Goal: Transaction & Acquisition: Obtain resource

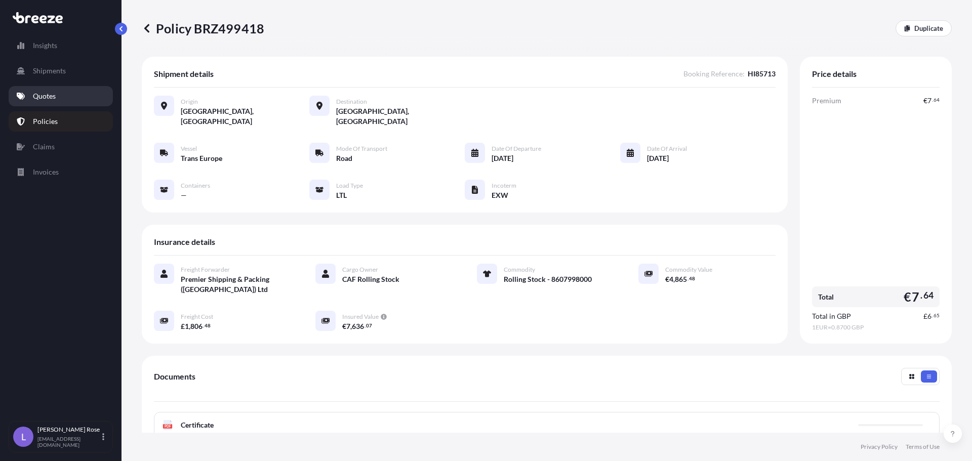
click at [27, 94] on link "Quotes" at bounding box center [61, 96] width 104 height 20
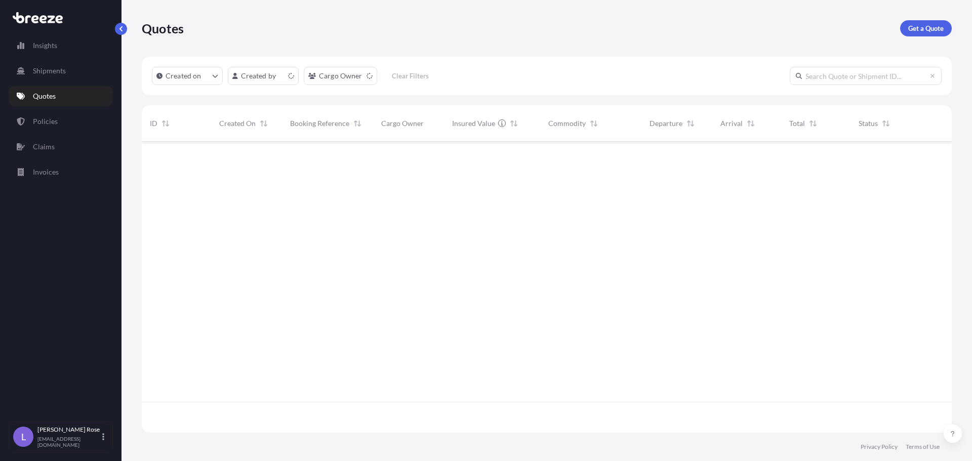
scroll to position [289, 802]
click at [935, 28] on p "Get a Quote" at bounding box center [925, 28] width 35 height 10
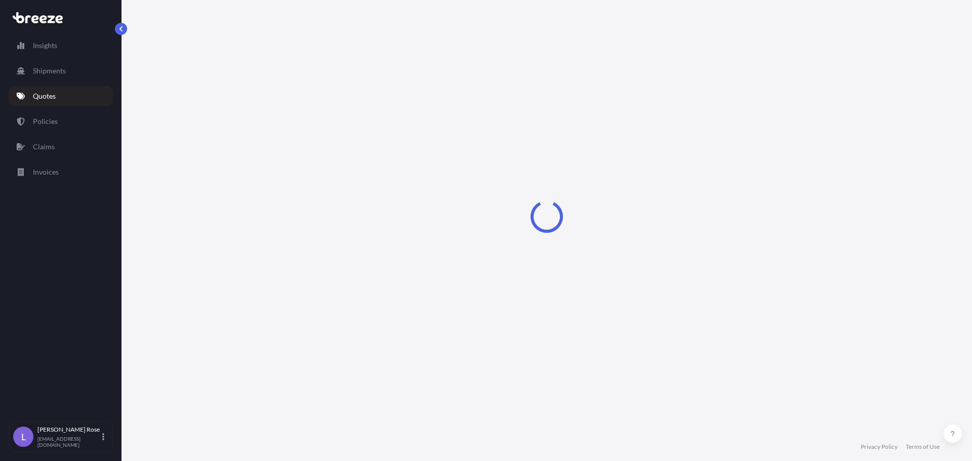
select select "Sea"
select select "1"
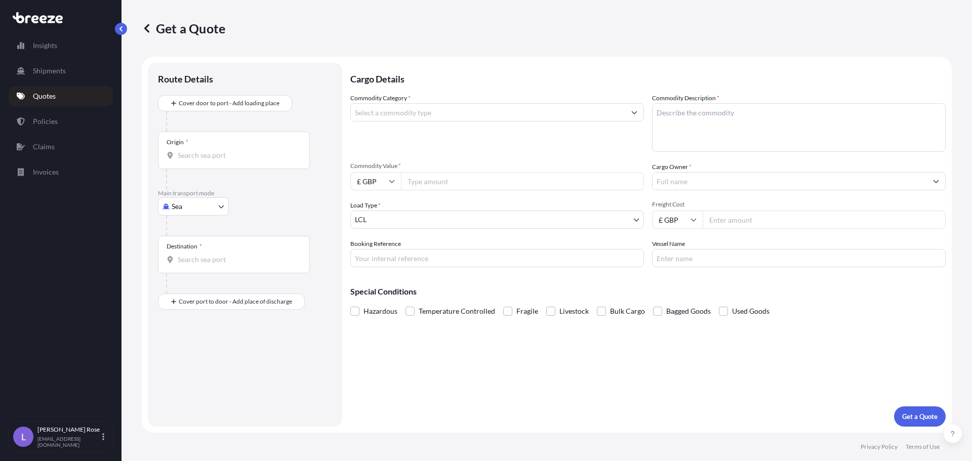
click at [186, 203] on body "Insights Shipments Quotes Policies Claims Invoices L [PERSON_NAME] [PERSON_NAME…" at bounding box center [486, 230] width 972 height 461
click at [188, 262] on div "Road" at bounding box center [193, 269] width 63 height 18
select select "Road"
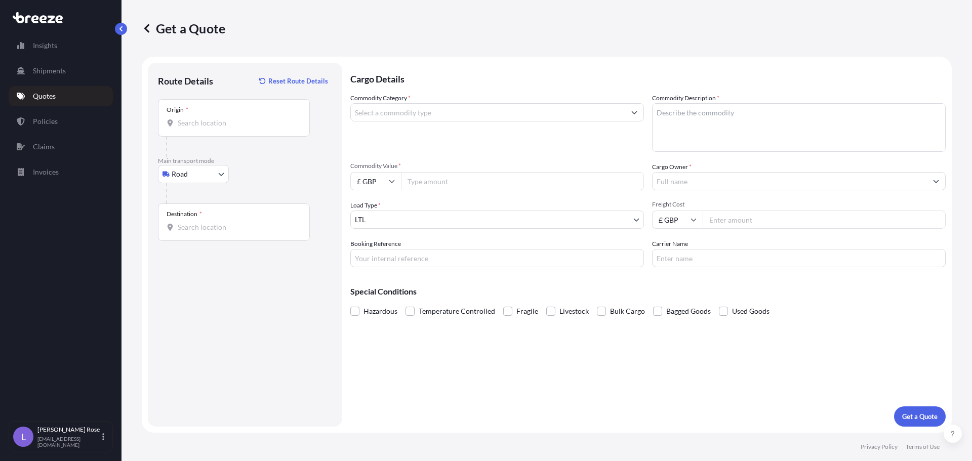
click at [202, 134] on div "Origin *" at bounding box center [234, 117] width 152 height 37
click at [202, 128] on input "Origin *" at bounding box center [237, 123] width 119 height 10
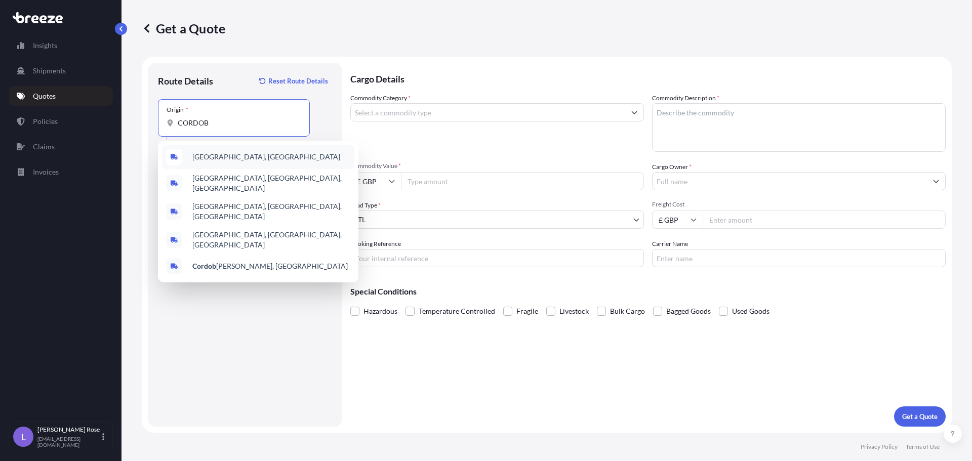
click at [207, 152] on span "[GEOGRAPHIC_DATA], [GEOGRAPHIC_DATA]" at bounding box center [266, 157] width 148 height 10
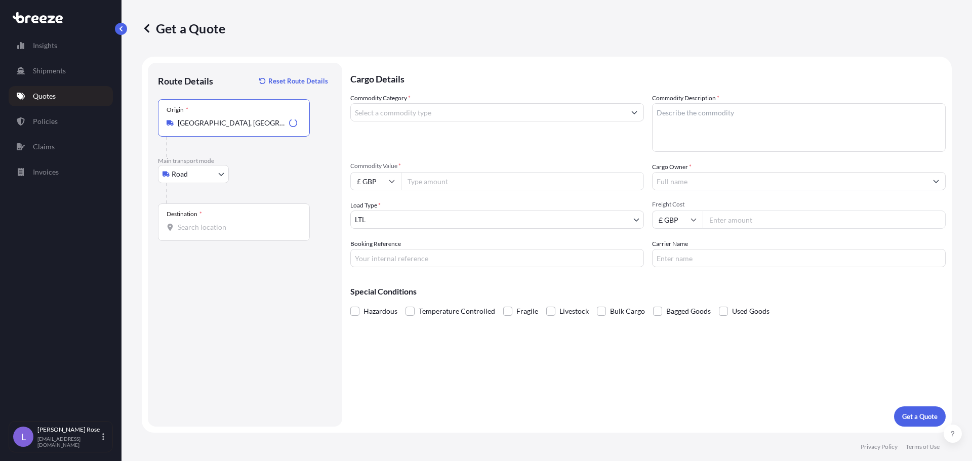
type input "[GEOGRAPHIC_DATA], [GEOGRAPHIC_DATA]"
click at [205, 224] on input "Destination *" at bounding box center [237, 227] width 119 height 10
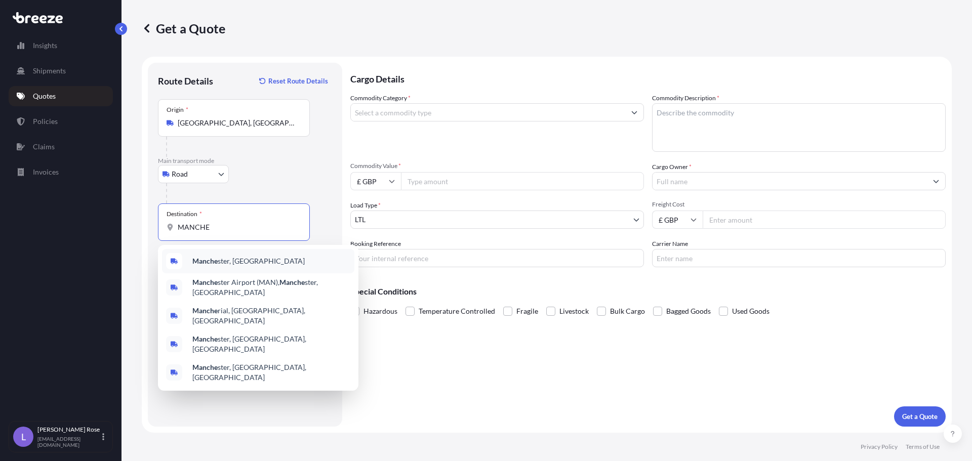
click at [231, 265] on span "Manche ster, [GEOGRAPHIC_DATA]" at bounding box center [248, 261] width 112 height 10
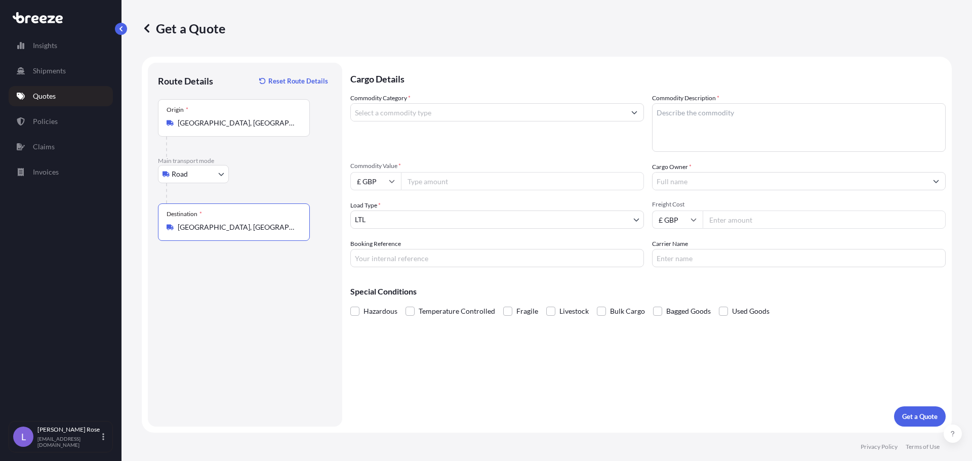
type input "[GEOGRAPHIC_DATA], [GEOGRAPHIC_DATA]"
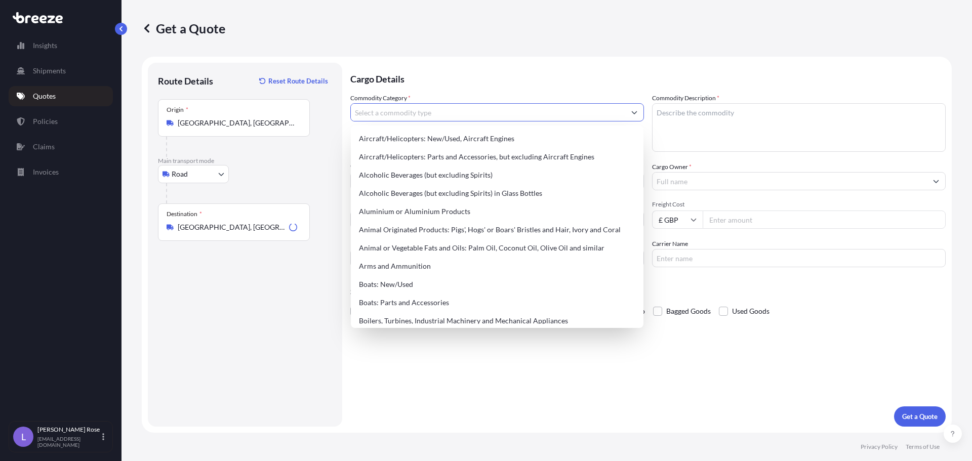
click at [380, 114] on input "Commodity Category *" at bounding box center [488, 112] width 274 height 18
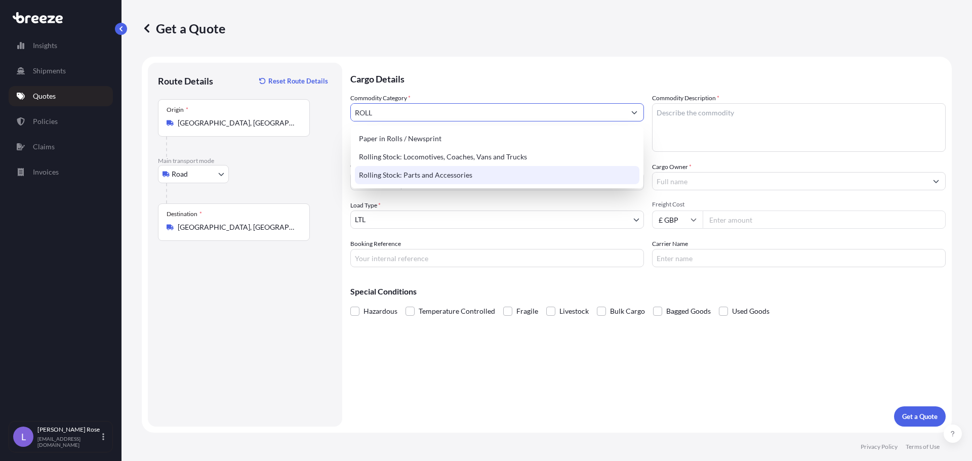
click at [442, 173] on div "Rolling Stock: Parts and Accessories" at bounding box center [497, 175] width 284 height 18
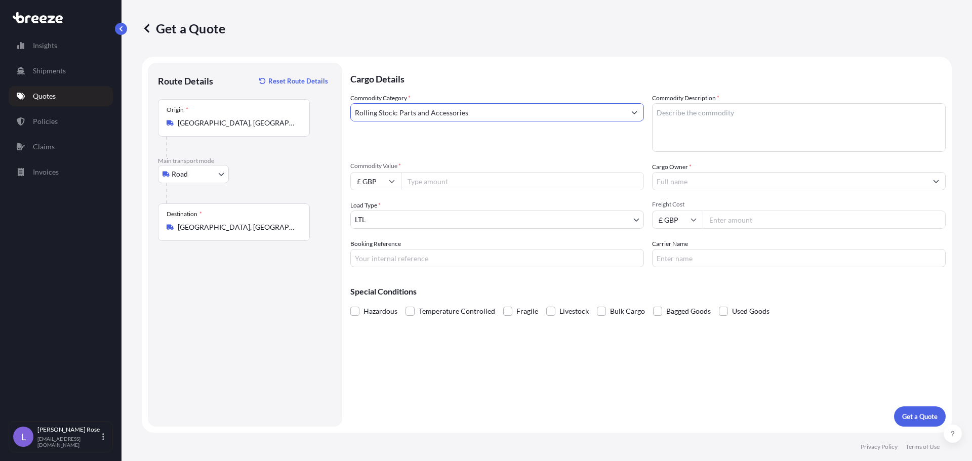
type input "Rolling Stock: Parts and Accessories"
click at [728, 105] on textarea "Commodity Description *" at bounding box center [798, 127] width 293 height 49
type textarea "Rail Parts - 8607998000"
click at [490, 188] on input "Commodity Value *" at bounding box center [522, 181] width 243 height 18
type input "4441.38"
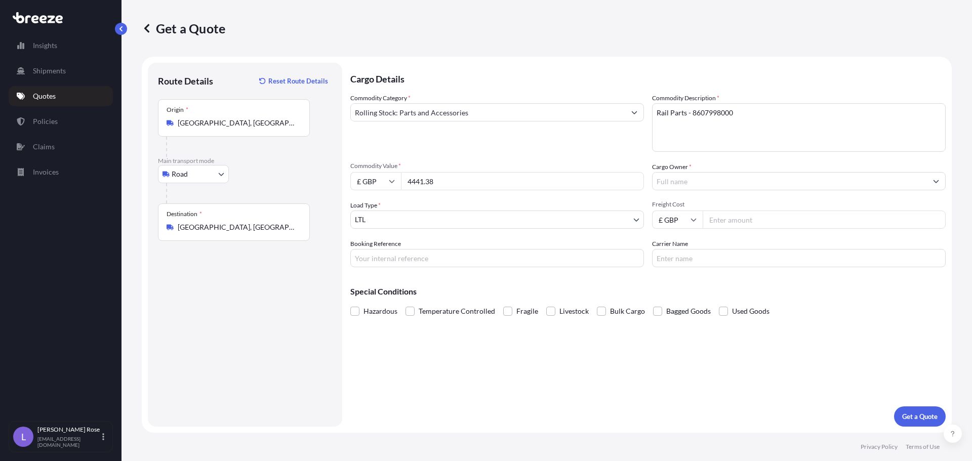
click at [707, 188] on input "Cargo Owner *" at bounding box center [789, 181] width 274 height 18
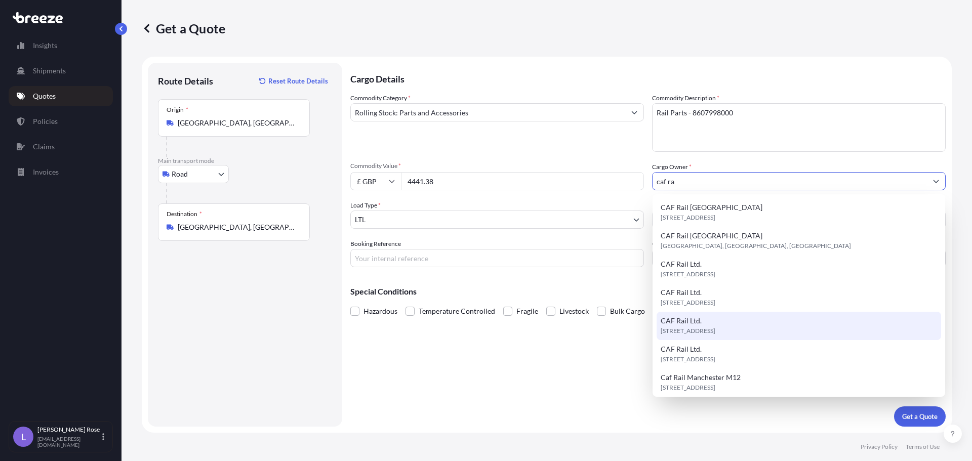
click at [733, 317] on div "CAF Rail Ltd. [STREET_ADDRESS]" at bounding box center [798, 326] width 284 height 28
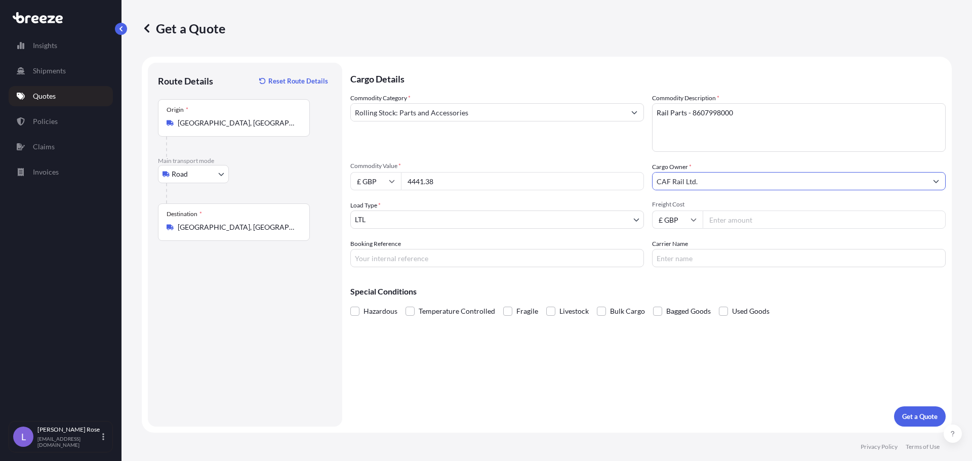
type input "CAF Rail Ltd."
click at [764, 218] on input "Freight Cost" at bounding box center [823, 219] width 243 height 18
type input "1663.88"
click at [721, 258] on input "Carrier Name" at bounding box center [798, 258] width 293 height 18
type input "Trans Europe"
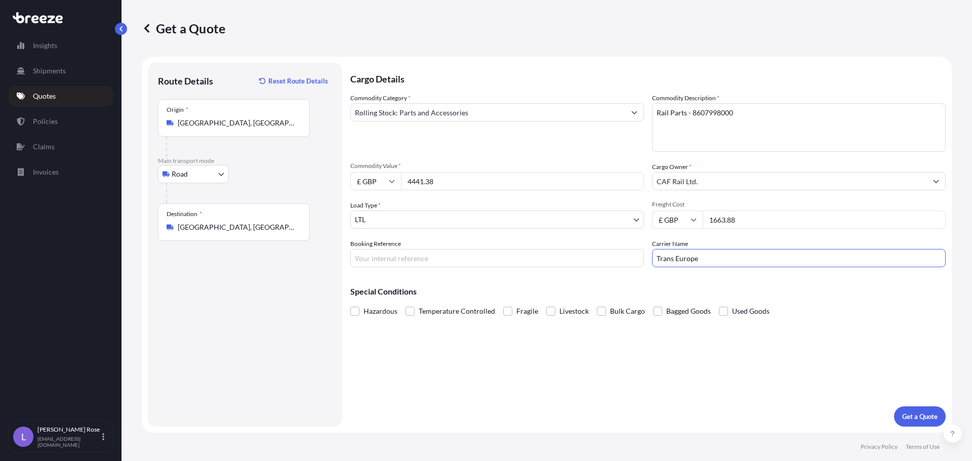
click at [492, 254] on input "Booking Reference" at bounding box center [496, 258] width 293 height 18
type input "HI85731"
click at [925, 414] on p "Get a Quote" at bounding box center [919, 416] width 35 height 10
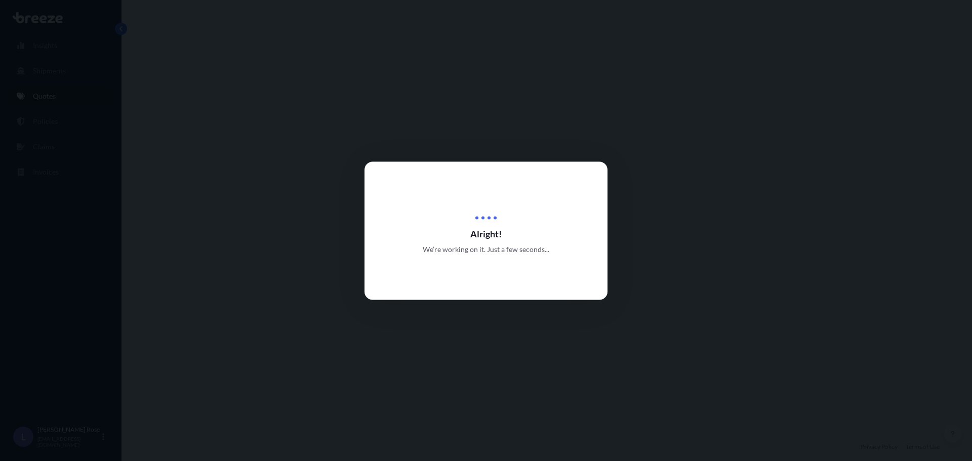
select select "Road"
select select "1"
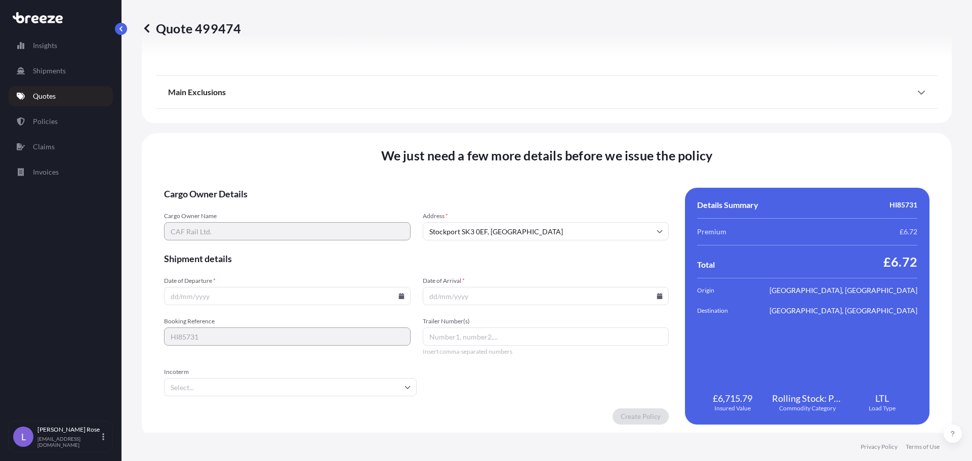
scroll to position [1145, 0]
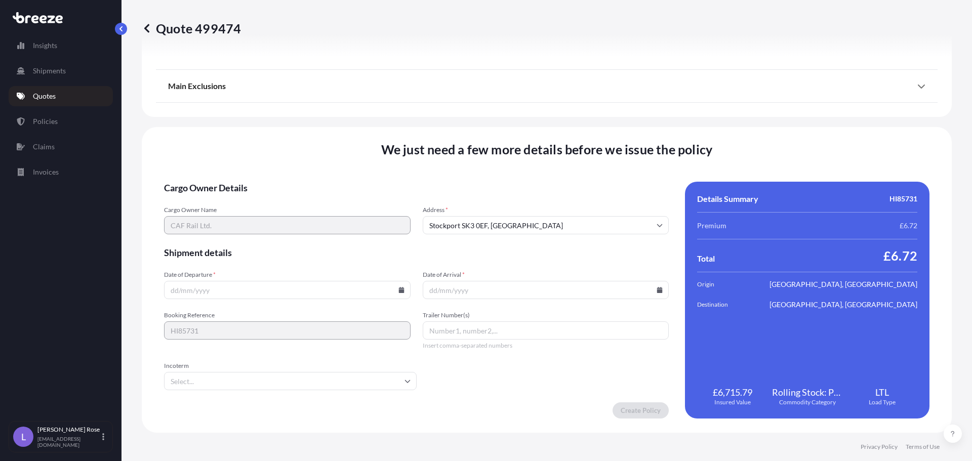
click at [398, 288] on icon at bounding box center [401, 290] width 6 height 6
click at [333, 201] on button "20" at bounding box center [333, 200] width 16 height 16
type input "[DATE]"
click at [657, 290] on icon at bounding box center [660, 290] width 6 height 6
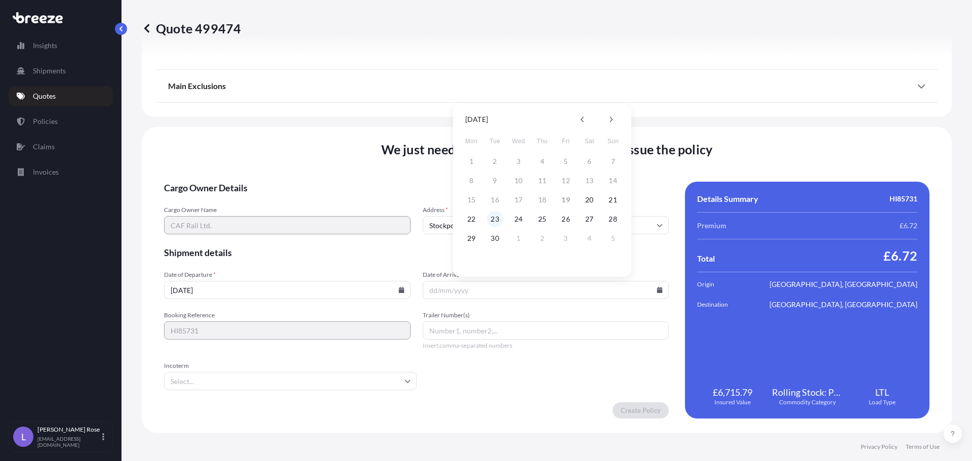
click at [497, 218] on button "23" at bounding box center [495, 219] width 16 height 16
type input "[DATE]"
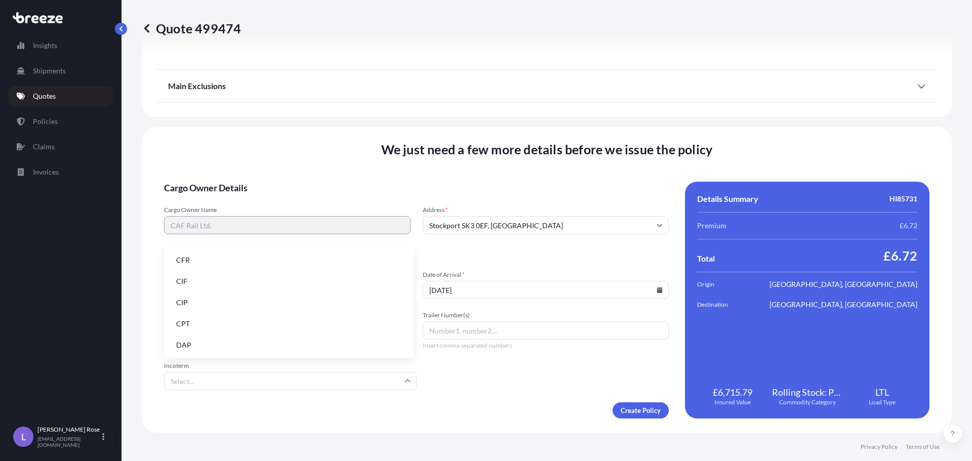
click at [336, 378] on input "Incoterm" at bounding box center [290, 381] width 252 height 18
click at [246, 307] on li "EXW" at bounding box center [289, 307] width 242 height 19
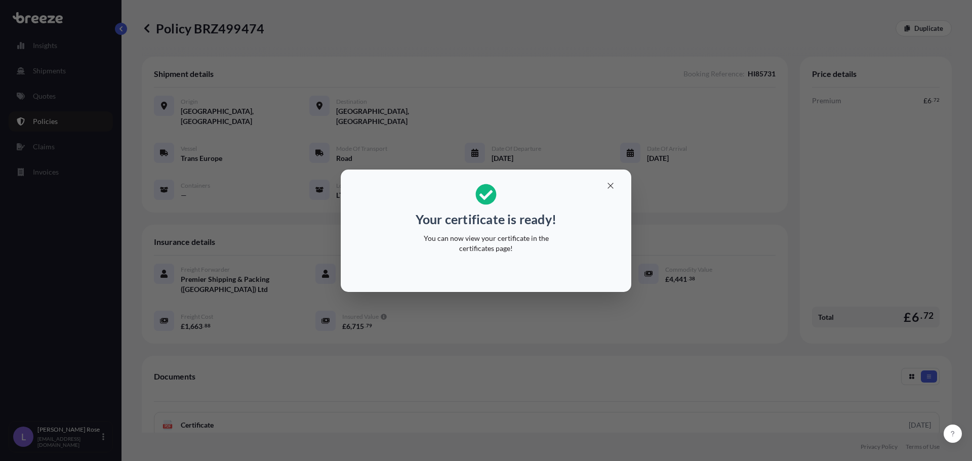
click at [614, 376] on div "Your certificate is ready! You can now view your certificate in the certificate…" at bounding box center [486, 230] width 972 height 461
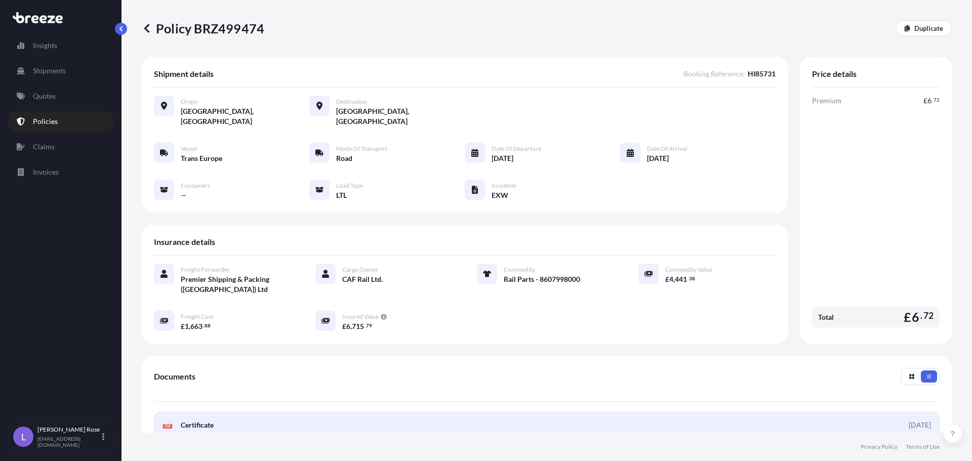
click at [440, 414] on link "PDF Certificate [DATE]" at bounding box center [546, 425] width 785 height 26
